Goal: Find specific page/section: Find specific page/section

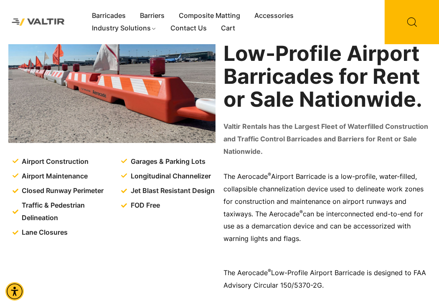
scroll to position [83, 0]
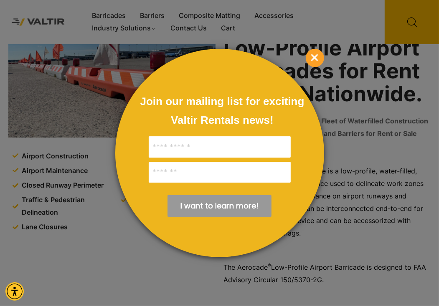
click at [313, 59] on span "×" at bounding box center [314, 58] width 18 height 18
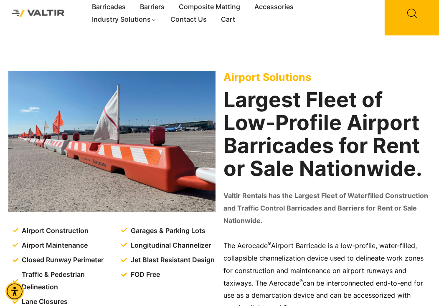
scroll to position [0, 0]
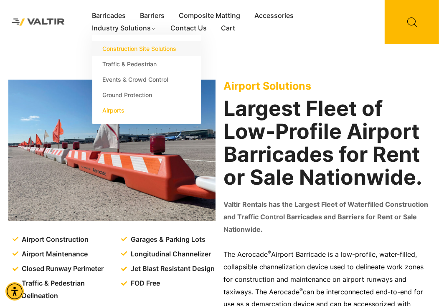
click at [129, 47] on link "Construction Site Solutions" at bounding box center [146, 48] width 108 height 15
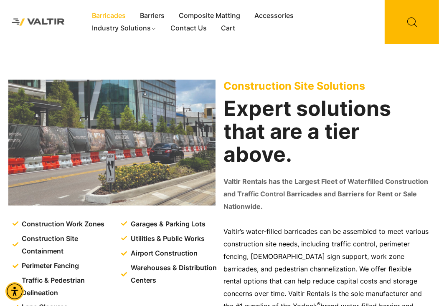
click at [102, 17] on link "Barricades" at bounding box center [109, 16] width 48 height 13
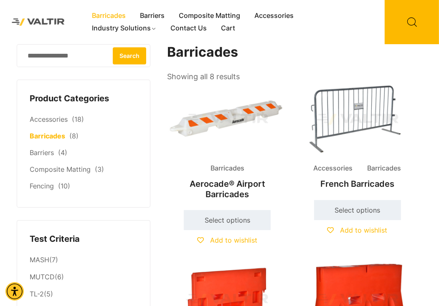
click at [220, 188] on h2 "Aerocade® Airport Barricades" at bounding box center [227, 189] width 120 height 28
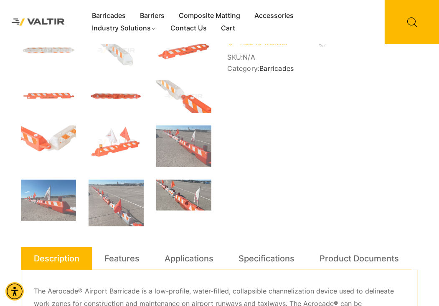
scroll to position [168, 0]
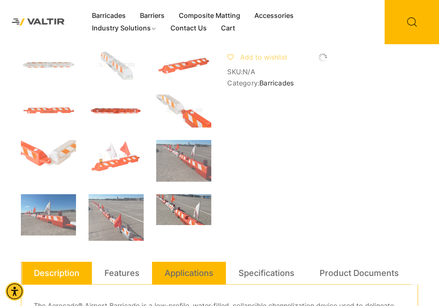
click at [176, 272] on link "Applications" at bounding box center [188, 273] width 49 height 23
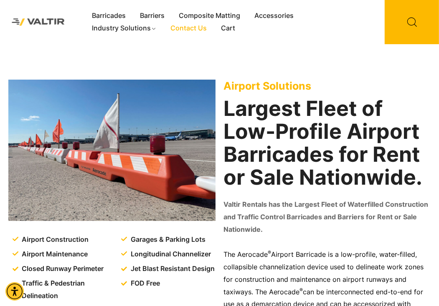
click at [185, 29] on link "Contact Us" at bounding box center [189, 28] width 50 height 13
